Goal: Find specific page/section: Find specific page/section

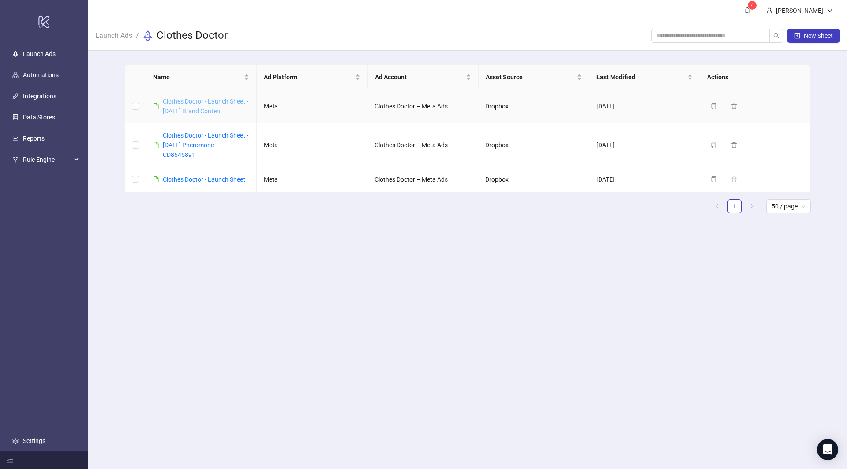
click at [211, 112] on link "Clothes Doctor - Launch Sheet - [DATE] Brand Content" at bounding box center [206, 106] width 86 height 17
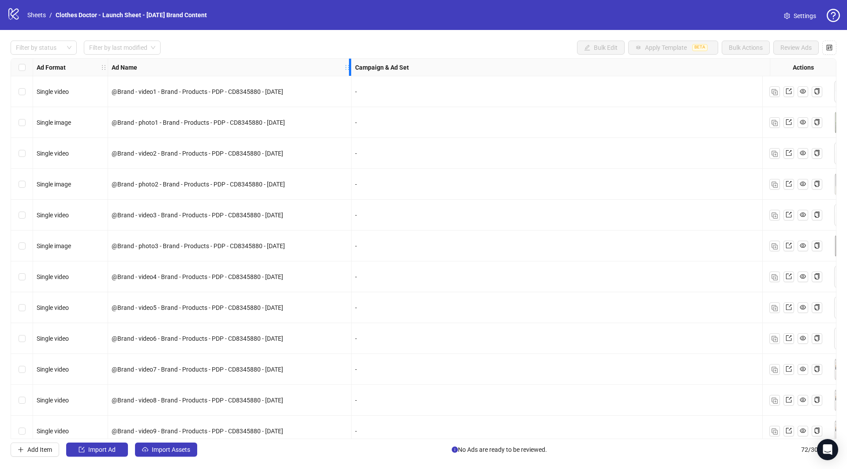
drag, startPoint x: 283, startPoint y: 61, endPoint x: 362, endPoint y: 61, distance: 79.4
click at [351, 61] on div "Resize Ad Name column" at bounding box center [350, 67] width 2 height 17
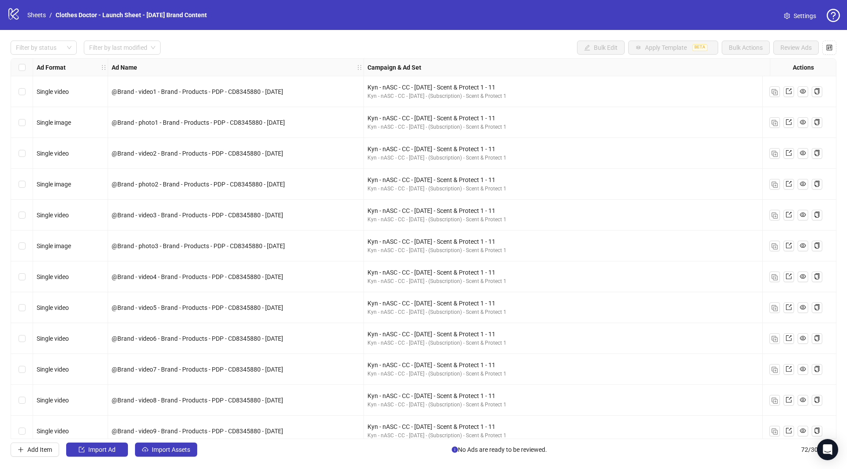
drag, startPoint x: 110, startPoint y: 91, endPoint x: 294, endPoint y: 90, distance: 183.9
click at [294, 90] on div "@Brand - video1 - Brand - Products - PDP - CD8345880 - [DATE]" at bounding box center [236, 91] width 256 height 31
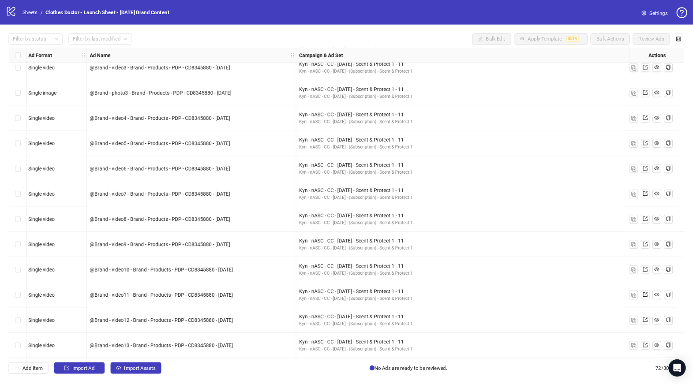
scroll to position [0, 2]
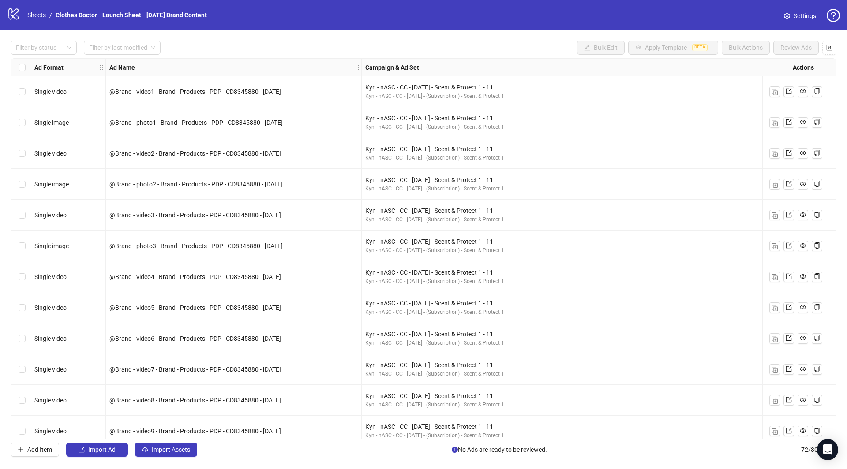
click at [239, 92] on span "@Brand - video1 - Brand - Products - PDP - CD8345880 - [DATE]" at bounding box center [195, 91] width 172 height 7
drag, startPoint x: 108, startPoint y: 93, endPoint x: 324, endPoint y: 92, distance: 216.0
click at [324, 92] on div "@Brand - video1 - Brand - Products - PDP - CD8345880 - [DATE]" at bounding box center [234, 91] width 256 height 31
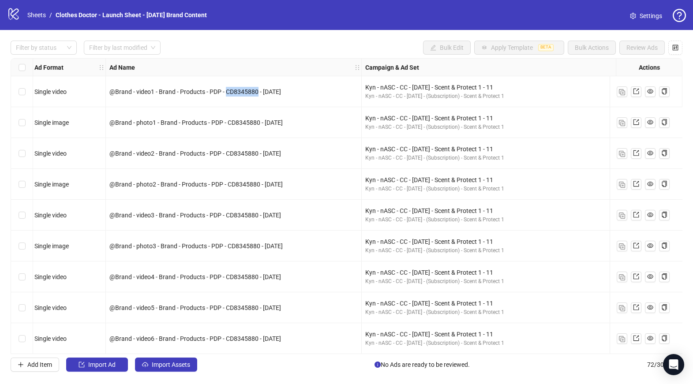
click at [238, 92] on span "@Brand - video1 - Brand - Products - PDP - CD8345880 - [DATE]" at bounding box center [195, 91] width 172 height 7
drag, startPoint x: 108, startPoint y: 90, endPoint x: 298, endPoint y: 90, distance: 190.9
click at [298, 90] on div "@Brand - video1 - Brand - Products - PDP - CD8345880 - [DATE]" at bounding box center [234, 91] width 256 height 31
click at [150, 91] on span "@Brand - video1 - Brand - Products - PDP - CD8345880 - [DATE]" at bounding box center [195, 91] width 172 height 7
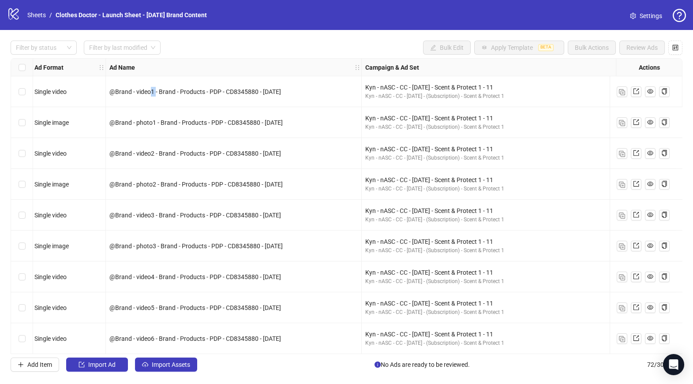
drag, startPoint x: 150, startPoint y: 91, endPoint x: 155, endPoint y: 91, distance: 5.3
click at [156, 91] on span "@Brand - video1 - Brand - Products - PDP - CD8345880 - [DATE]" at bounding box center [195, 91] width 172 height 7
drag, startPoint x: 149, startPoint y: 92, endPoint x: 153, endPoint y: 91, distance: 4.9
click at [153, 91] on span "@Brand - video1 - Brand - Products - PDP - CD8345880 - [DATE]" at bounding box center [195, 91] width 172 height 7
drag, startPoint x: 156, startPoint y: 91, endPoint x: 165, endPoint y: 91, distance: 9.3
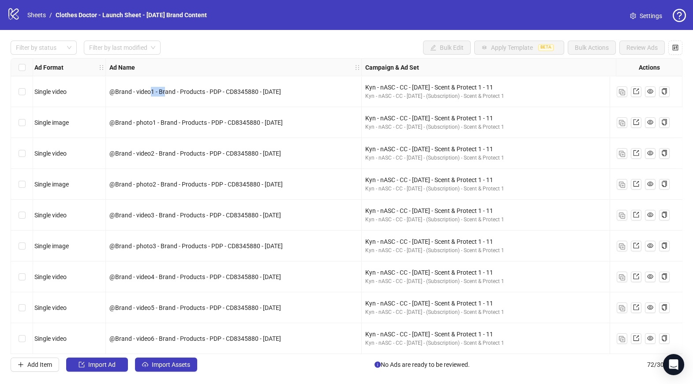
click at [165, 91] on span "@Brand - video1 - Brand - Products - PDP - CD8345880 - [DATE]" at bounding box center [195, 91] width 172 height 7
click at [150, 93] on span "@Brand - video1 - Brand - Products - PDP - CD8345880 - [DATE]" at bounding box center [195, 91] width 172 height 7
drag, startPoint x: 107, startPoint y: 92, endPoint x: 366, endPoint y: 91, distance: 258.8
click at [366, 59] on div "Single video @Brand - video1 - Brand - Products - PDP - CD8345880 - [DATE] Kyn …" at bounding box center [520, 59] width 1023 height 0
click at [169, 92] on span "@Brand - video1 - Brand - Products - PDP - CD8345880 - [DATE]" at bounding box center [195, 91] width 172 height 7
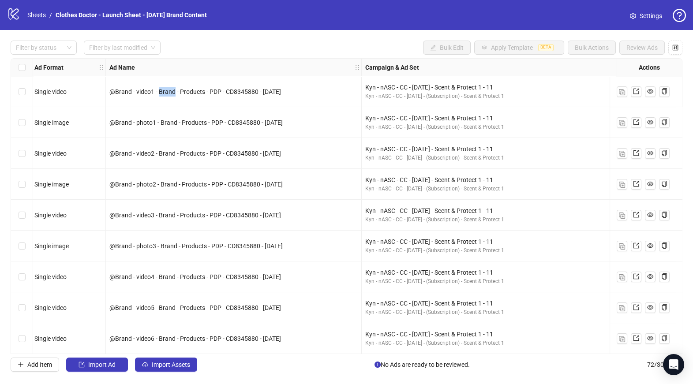
click at [169, 92] on span "@Brand - video1 - Brand - Products - PDP - CD8345880 - [DATE]" at bounding box center [195, 91] width 172 height 7
click at [198, 92] on span "@Brand - video1 - Brand - Products - PDP - CD8345880 - [DATE]" at bounding box center [195, 91] width 172 height 7
drag, startPoint x: 109, startPoint y: 93, endPoint x: 254, endPoint y: 92, distance: 144.6
click at [254, 92] on span "@Brand - video1 - Brand - Products - PDP - CD8345880 - [DATE]" at bounding box center [195, 91] width 172 height 7
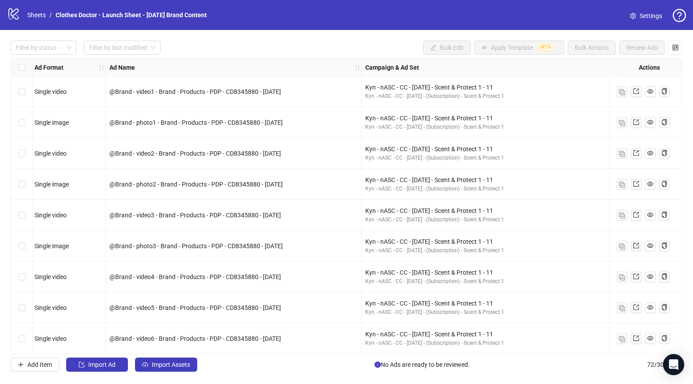
click at [121, 88] on span "@Brand - video1 - Brand - Products - PDP - CD8345880 - [DATE]" at bounding box center [195, 91] width 172 height 7
click at [153, 91] on span "@Brand - video1 - Brand - Products - PDP - CD8345880 - [DATE]" at bounding box center [195, 91] width 172 height 7
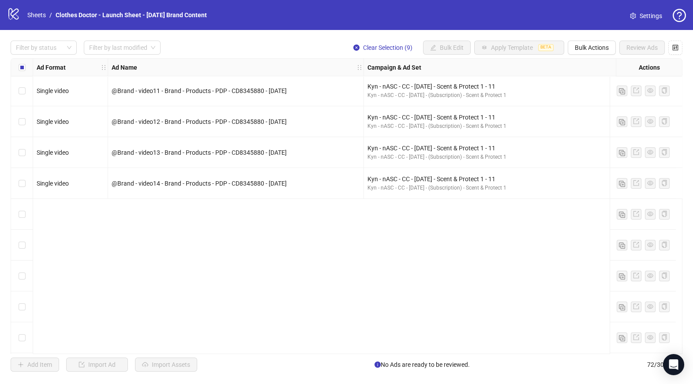
scroll to position [36, 0]
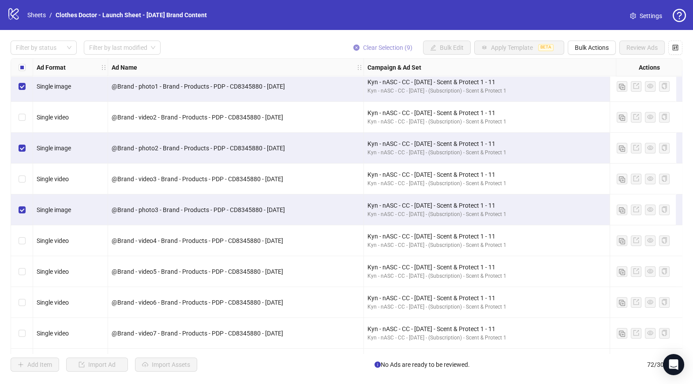
click at [355, 53] on button "Clear Selection (9)" at bounding box center [382, 48] width 73 height 14
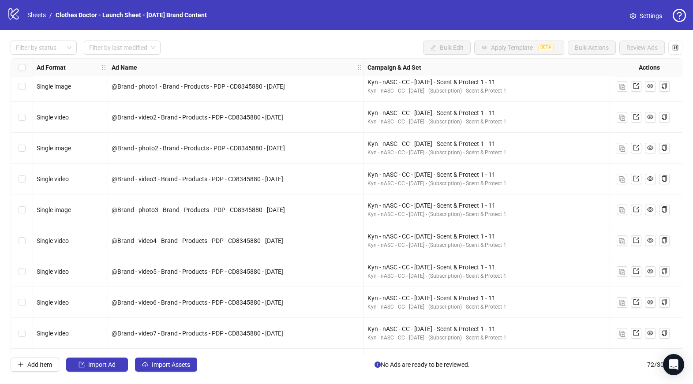
scroll to position [0, 0]
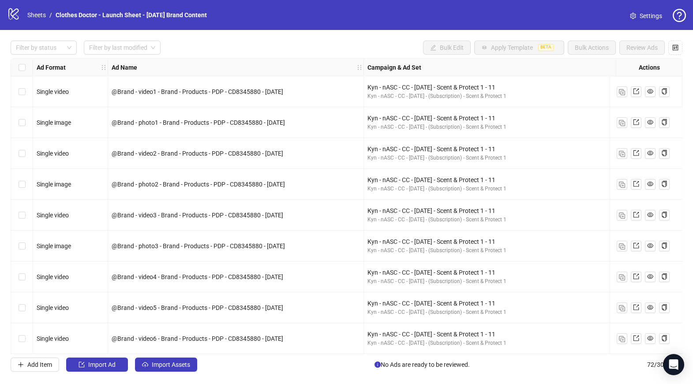
drag, startPoint x: 113, startPoint y: 123, endPoint x: 300, endPoint y: 123, distance: 186.5
click at [300, 123] on div "@Brand - photo1 - Brand - Products - PDP - CD8345880 - [DATE]" at bounding box center [236, 123] width 248 height 10
click at [155, 91] on span "@Brand - video1 - Brand - Products - PDP - CD8345880 - [DATE]" at bounding box center [198, 91] width 172 height 7
click at [156, 91] on span "@Brand - video1 - Brand - Products - PDP - CD8345880 - [DATE]" at bounding box center [198, 91] width 172 height 7
click at [153, 91] on span "@Brand - video1 - Brand - Products - PDP - CD8345880 - [DATE]" at bounding box center [198, 91] width 172 height 7
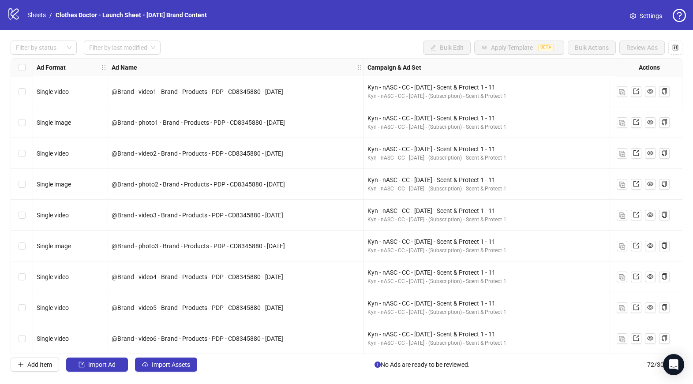
drag, startPoint x: 112, startPoint y: 246, endPoint x: 304, endPoint y: 247, distance: 191.3
click at [304, 247] on div "@Brand - photo3 - Brand - Products - PDP - CD8345880 - [DATE]" at bounding box center [236, 246] width 248 height 10
drag, startPoint x: 304, startPoint y: 247, endPoint x: 110, endPoint y: 245, distance: 193.6
click at [110, 245] on div "@Brand - photo3 - Brand - Products - PDP - CD8345880 - [DATE]" at bounding box center [236, 246] width 256 height 31
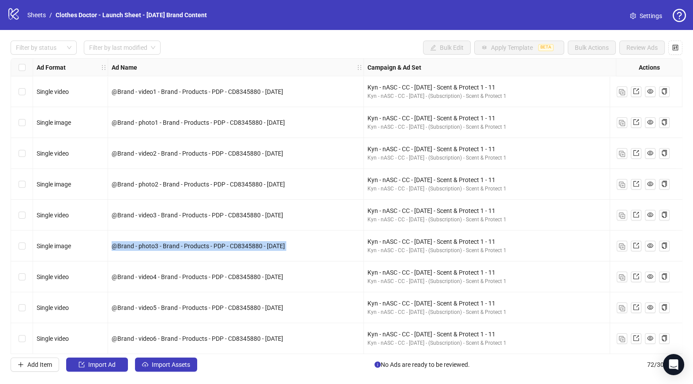
click at [308, 245] on div "@Brand - photo3 - Brand - Products - PDP - CD8345880 - [DATE]" at bounding box center [236, 246] width 248 height 10
drag, startPoint x: 312, startPoint y: 245, endPoint x: 102, endPoint y: 248, distance: 209.9
click at [102, 59] on div "Single video @Brand - video1 - Brand - Products - PDP - CD8345880 - [DATE] Kyn …" at bounding box center [522, 59] width 1023 height 0
click at [239, 245] on span "@Brand - photo3 - Brand - Products - PDP - CD8345880 - [DATE]" at bounding box center [198, 245] width 173 height 7
drag, startPoint x: 239, startPoint y: 245, endPoint x: 290, endPoint y: 277, distance: 60.2
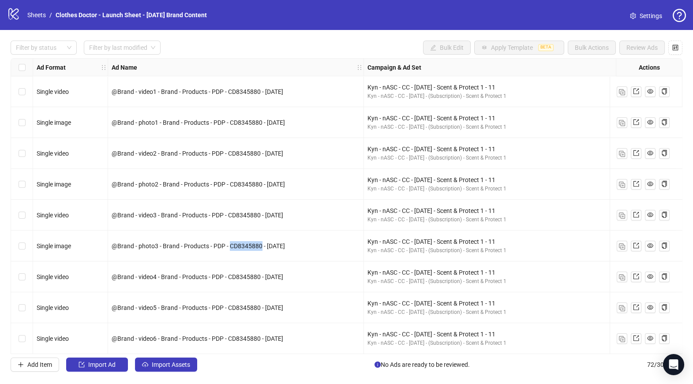
click at [239, 245] on span "@Brand - photo3 - Brand - Products - PDP - CD8345880 - [DATE]" at bounding box center [198, 245] width 173 height 7
